Goal: Transaction & Acquisition: Download file/media

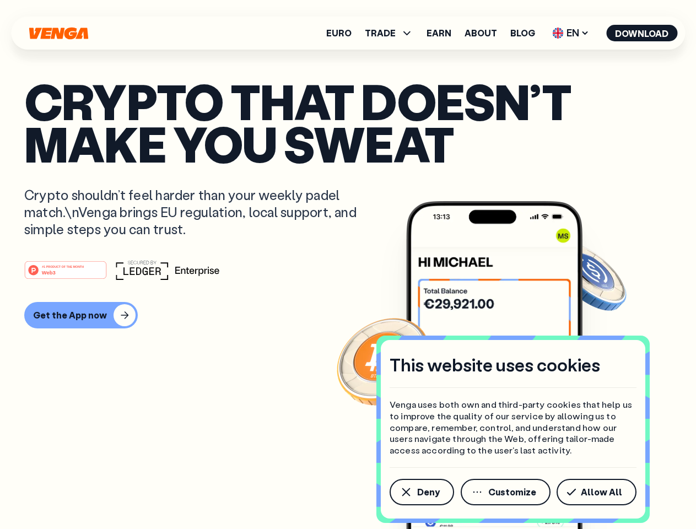
click at [348, 265] on div "#1 PRODUCT OF THE MONTH Web3" at bounding box center [348, 270] width 648 height 20
click at [421, 492] on span "Deny" at bounding box center [428, 492] width 23 height 9
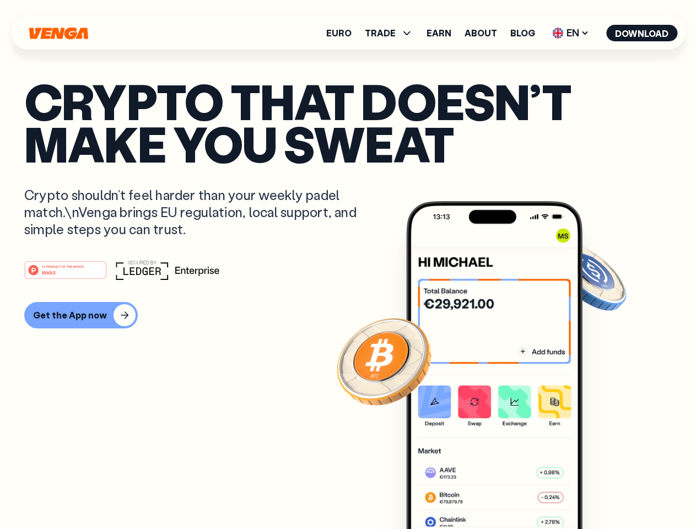
click at [507, 492] on img at bounding box center [494, 385] width 176 height 369
click at [599, 492] on article "Crypto that doesn’t make you sweat Crypto shouldn’t feel harder than your weekl…" at bounding box center [348, 287] width 648 height 414
click at [393, 33] on span "TRADE" at bounding box center [380, 33] width 31 height 9
click at [571, 33] on span "EN" at bounding box center [571, 33] width 45 height 18
click at [642, 33] on button "Download" at bounding box center [641, 33] width 71 height 17
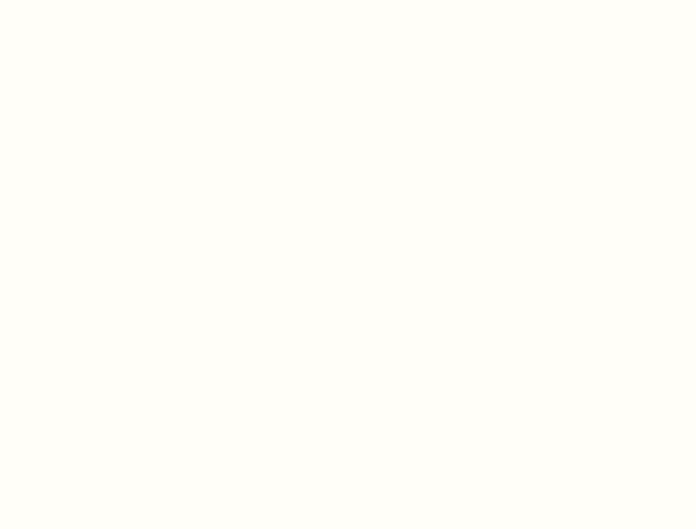
click at [348, 0] on html "This website uses cookies Venga uses both own and third-party cookies that help…" at bounding box center [348, 0] width 696 height 0
click at [79, 0] on html "This website uses cookies Venga uses both own and third-party cookies that help…" at bounding box center [348, 0] width 696 height 0
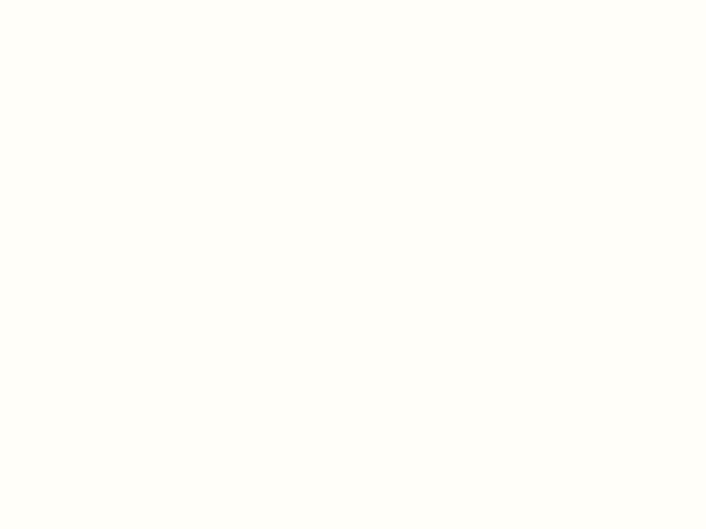
click at [67, 0] on html "This website uses cookies Venga uses both own and third-party cookies that help…" at bounding box center [353, 0] width 706 height 0
